Goal: Information Seeking & Learning: Find specific fact

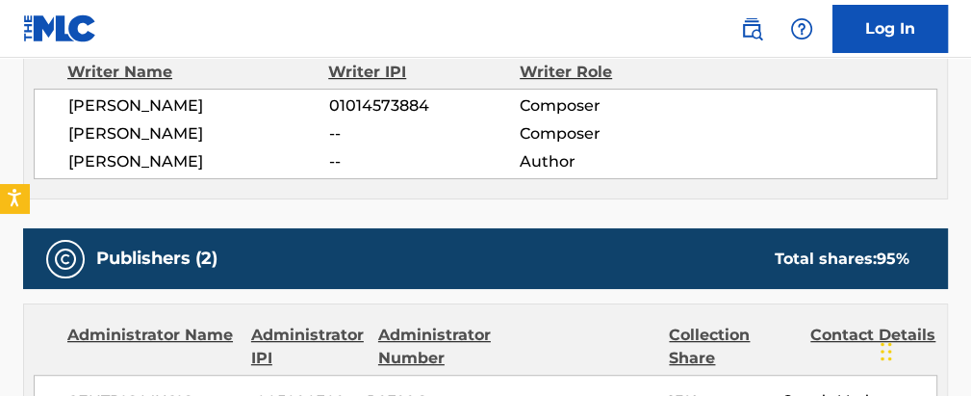
scroll to position [617, 0]
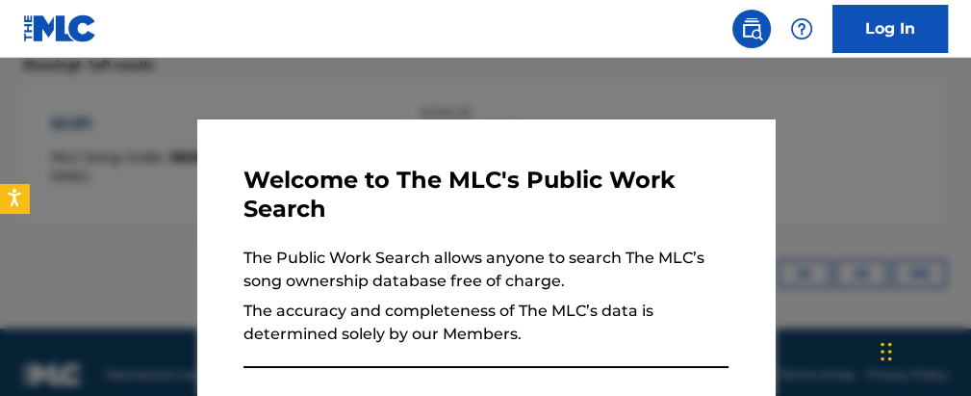
click at [541, 78] on div at bounding box center [485, 256] width 971 height 396
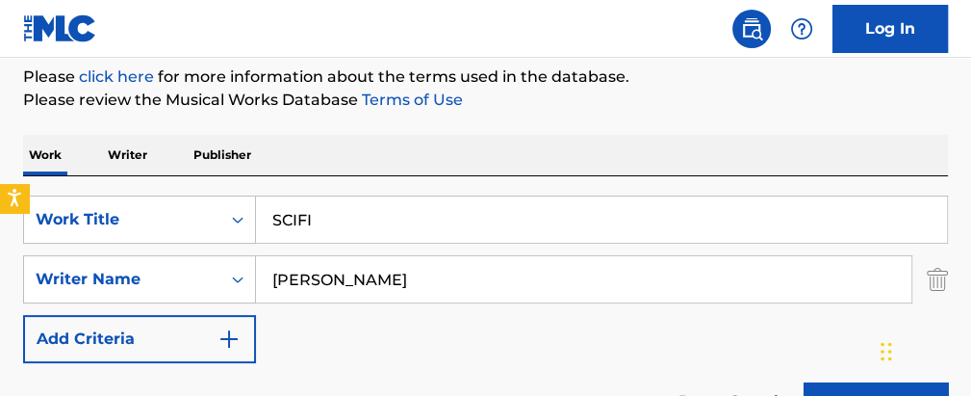
scroll to position [243, 0]
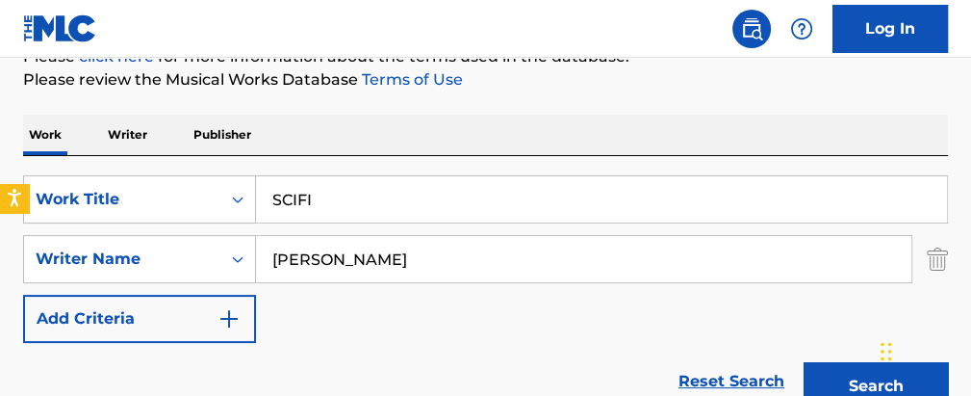
drag, startPoint x: 446, startPoint y: 190, endPoint x: 112, endPoint y: 84, distance: 350.3
click at [198, 151] on div "Work Writer Publisher SearchWithCriteria023256a9-282c-4fe3-8834-3a9b504efb85 Wo…" at bounding box center [485, 403] width 925 height 577
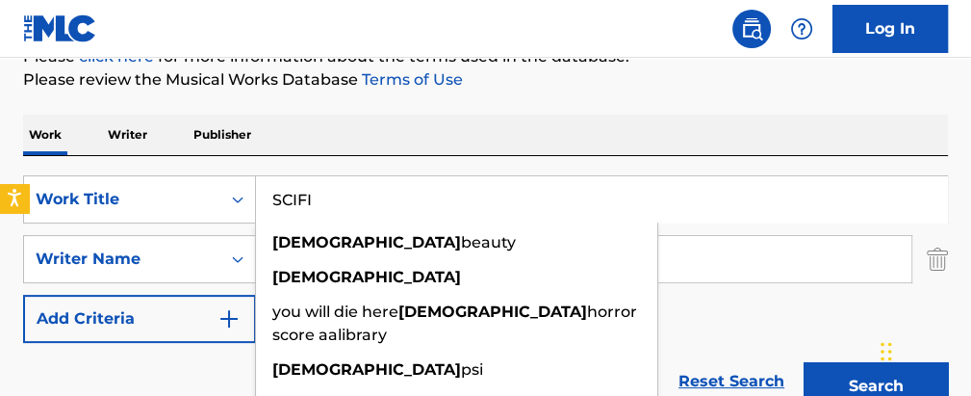
paste input "NO VACANCIES IN HELL"
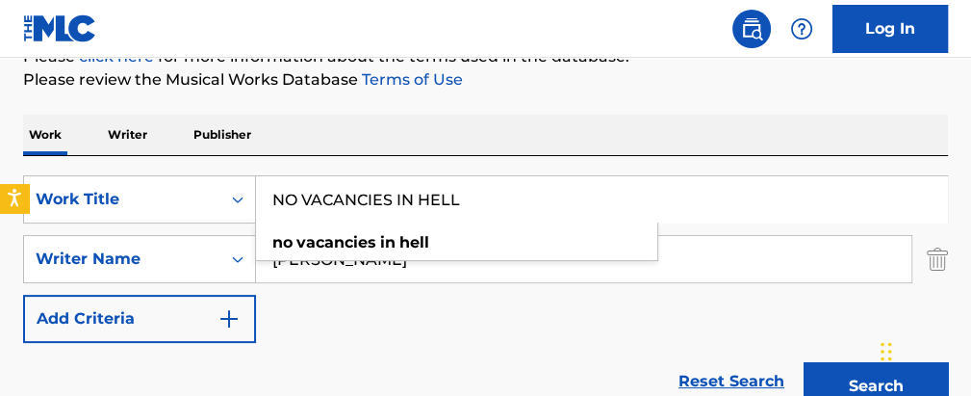
click at [805, 187] on input "NO VACANCIES IN HELL" at bounding box center [601, 199] width 691 height 46
type input "NO VACANCIES IN HELL"
click at [654, 130] on div "Work Writer Publisher" at bounding box center [485, 135] width 925 height 40
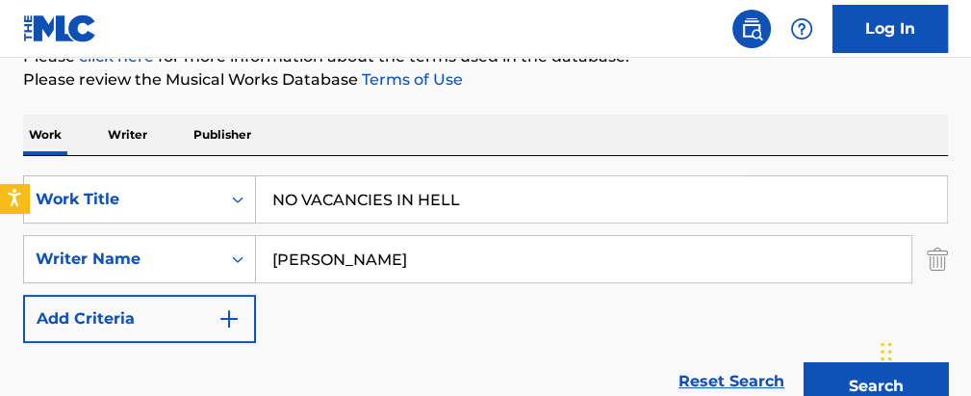
drag, startPoint x: 446, startPoint y: 243, endPoint x: 3, endPoint y: 66, distance: 476.5
click at [92, 118] on div "Work Writer Publisher SearchWithCriteria023256a9-282c-4fe3-8834-3a9b504efb85 Wo…" at bounding box center [485, 403] width 925 height 577
click at [804, 362] on button "Search" at bounding box center [876, 386] width 144 height 48
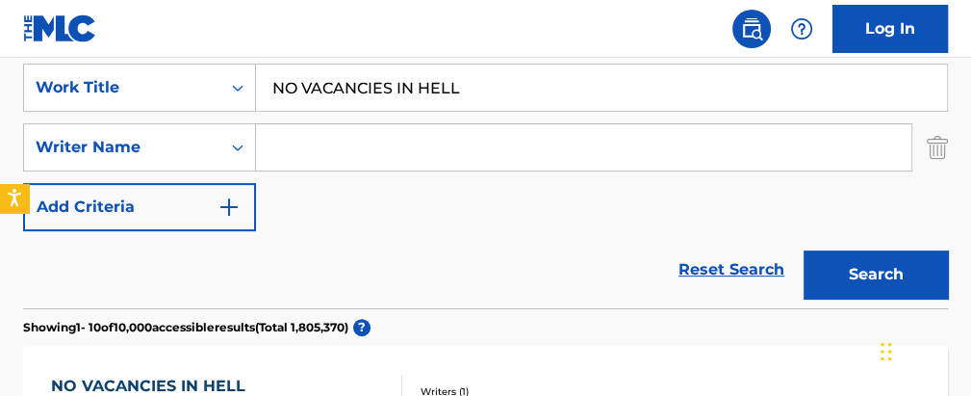
scroll to position [309, 0]
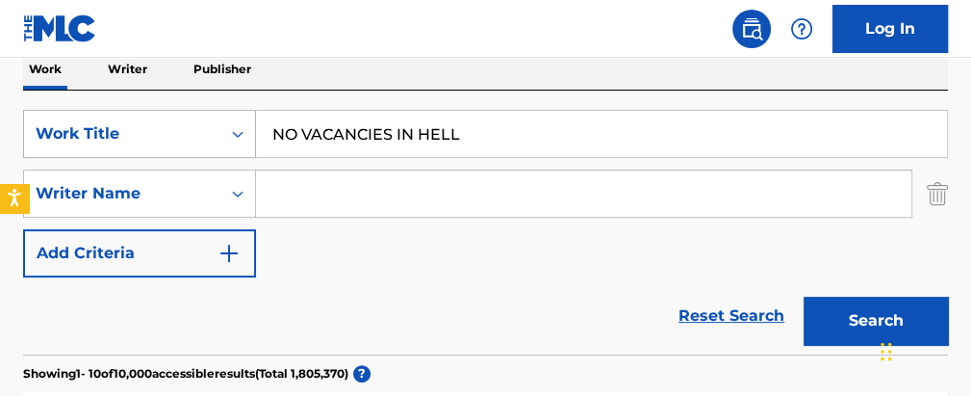
click at [182, 132] on div "Work Title" at bounding box center [122, 133] width 173 height 23
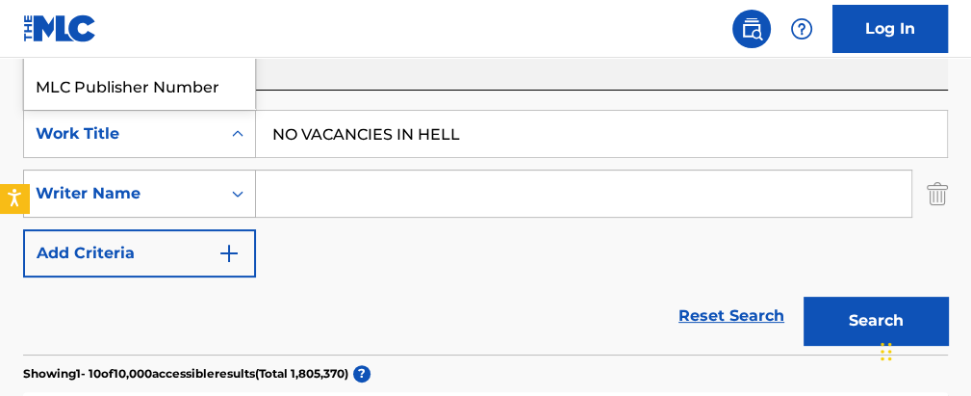
scroll to position [48, 0]
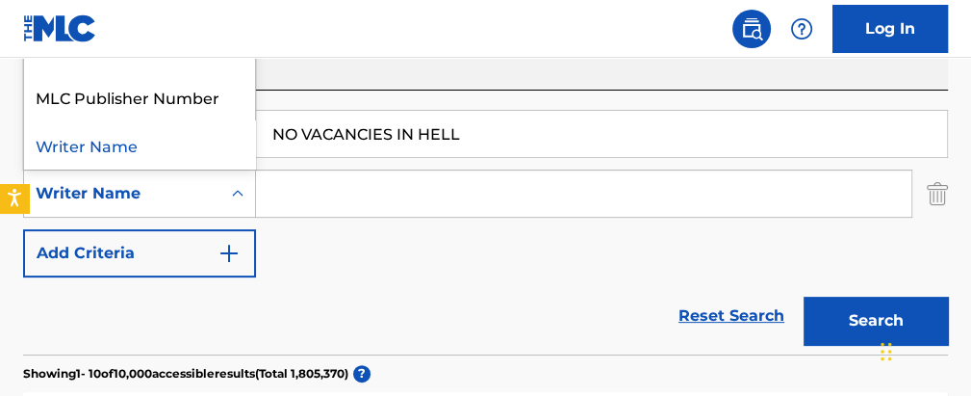
click at [167, 184] on div "Writer Name" at bounding box center [122, 193] width 173 height 23
click at [426, 140] on input "NO VACANCIES IN HELL" at bounding box center [601, 134] width 691 height 46
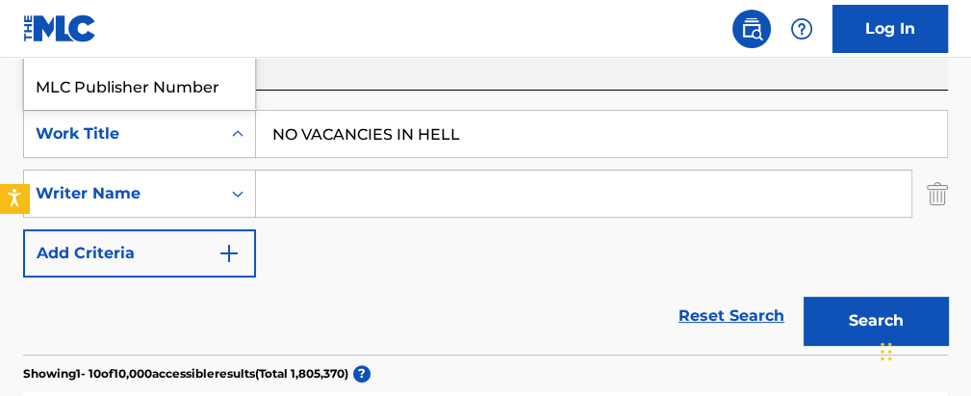
click at [240, 135] on icon "Search Form" at bounding box center [237, 133] width 19 height 19
drag, startPoint x: 528, startPoint y: 113, endPoint x: 524, endPoint y: 130, distance: 18.0
click at [529, 118] on input "NO VACANCIES IN HELL" at bounding box center [601, 134] width 691 height 46
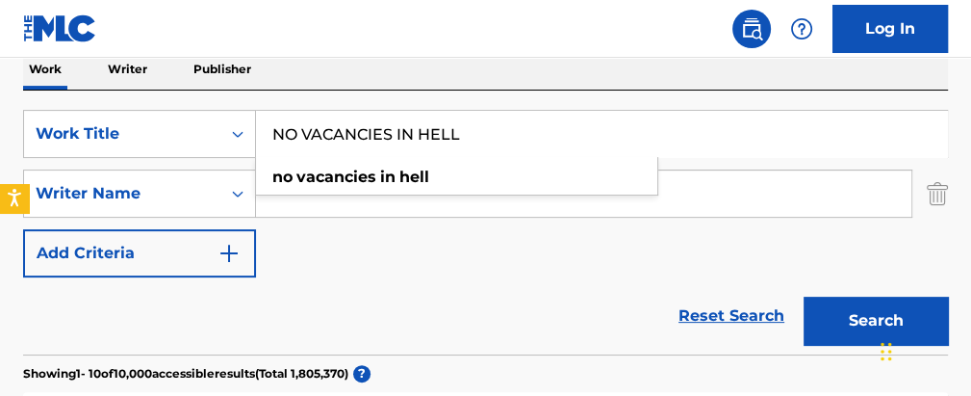
drag, startPoint x: 521, startPoint y: 133, endPoint x: -2, endPoint y: 82, distance: 525.1
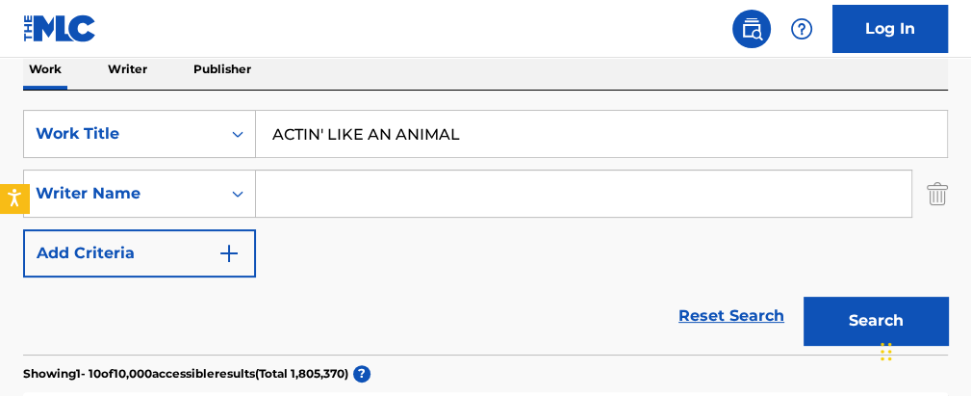
type input "ACTIN' LIKE AN ANIMAL"
click at [804, 296] on button "Search" at bounding box center [876, 320] width 144 height 48
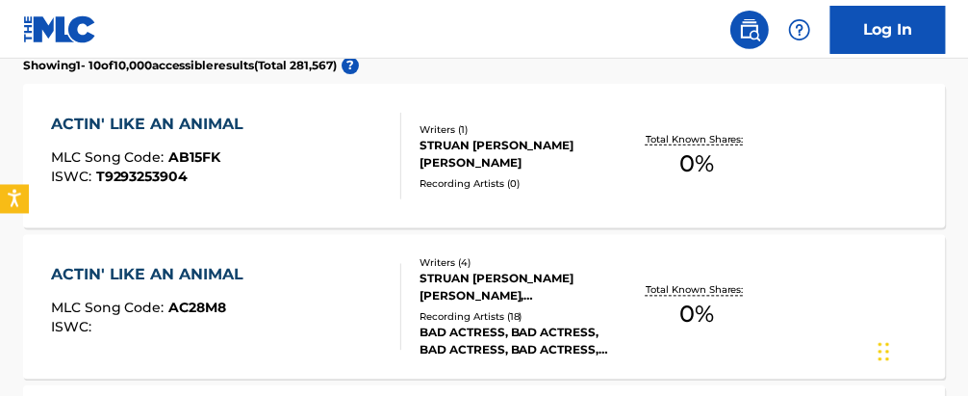
scroll to position [655, 0]
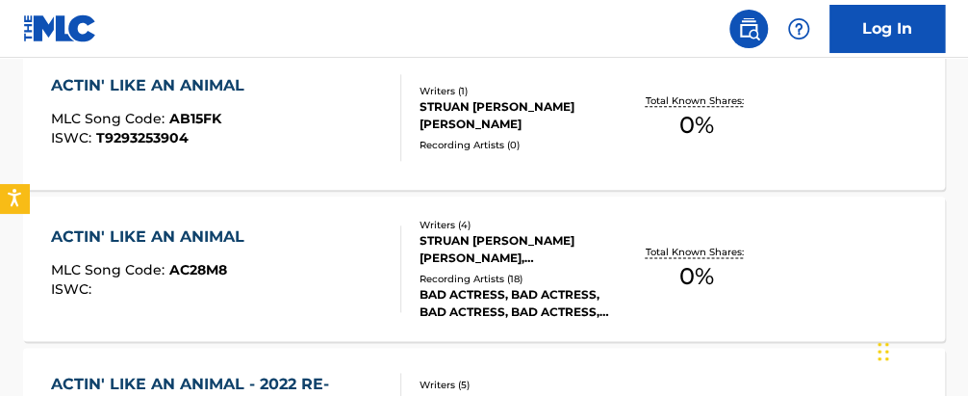
drag, startPoint x: 966, startPoint y: 146, endPoint x: 966, endPoint y: 172, distance: 26.0
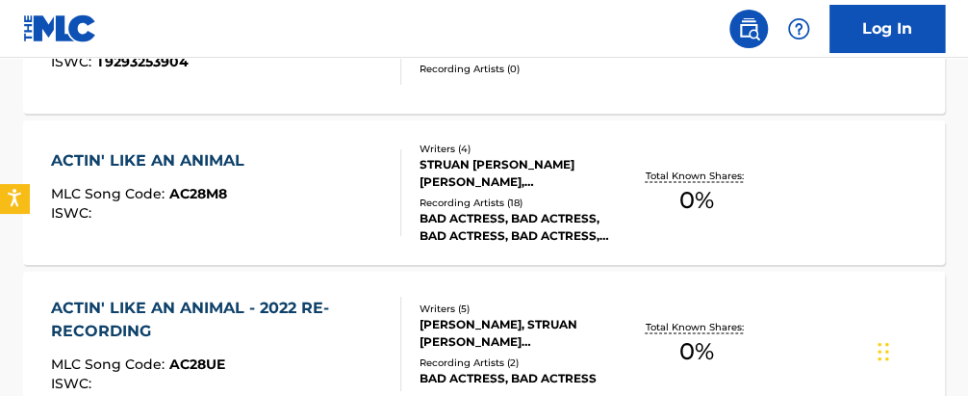
scroll to position [739, 0]
